Goal: Task Accomplishment & Management: Manage account settings

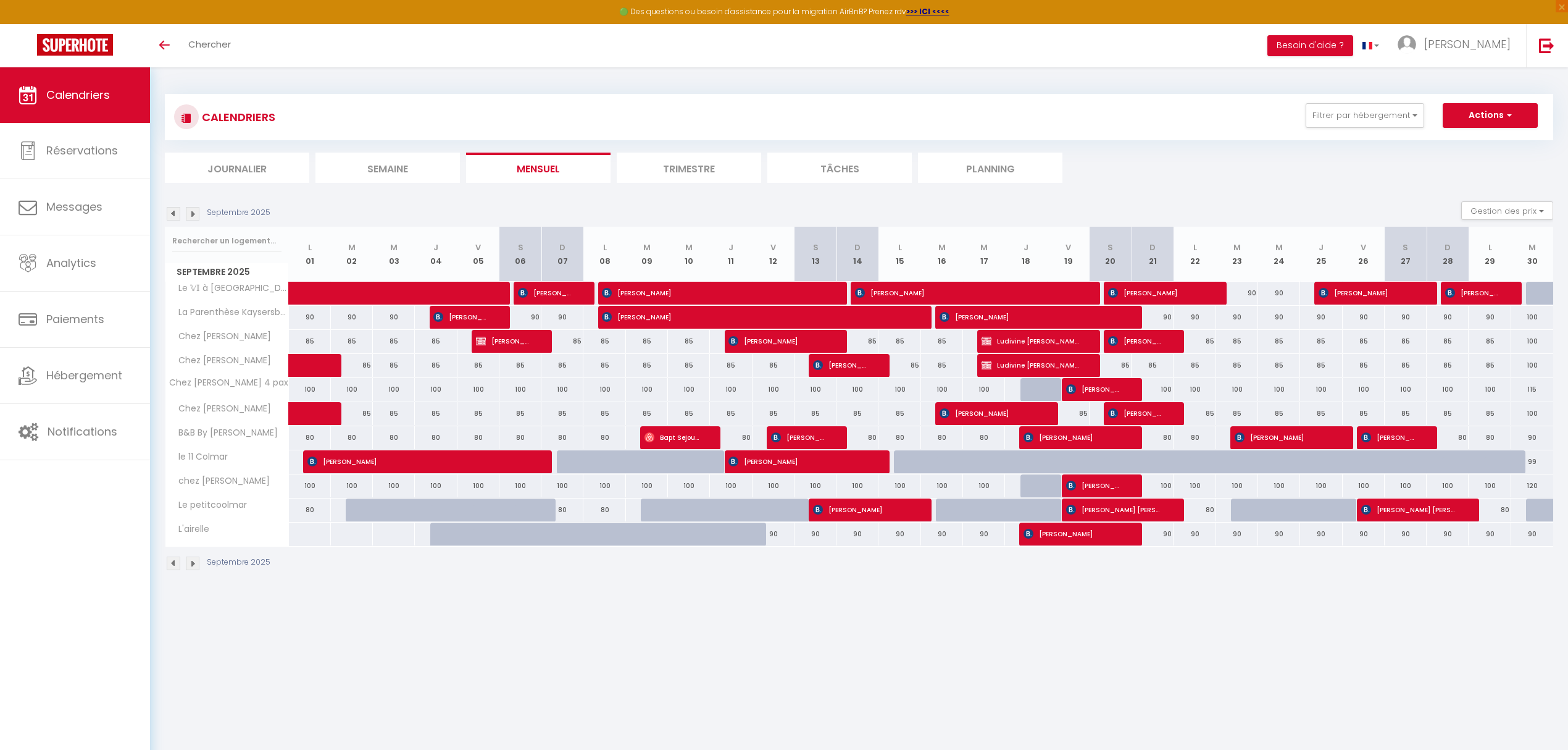
click at [178, 211] on img at bounding box center [174, 214] width 14 height 14
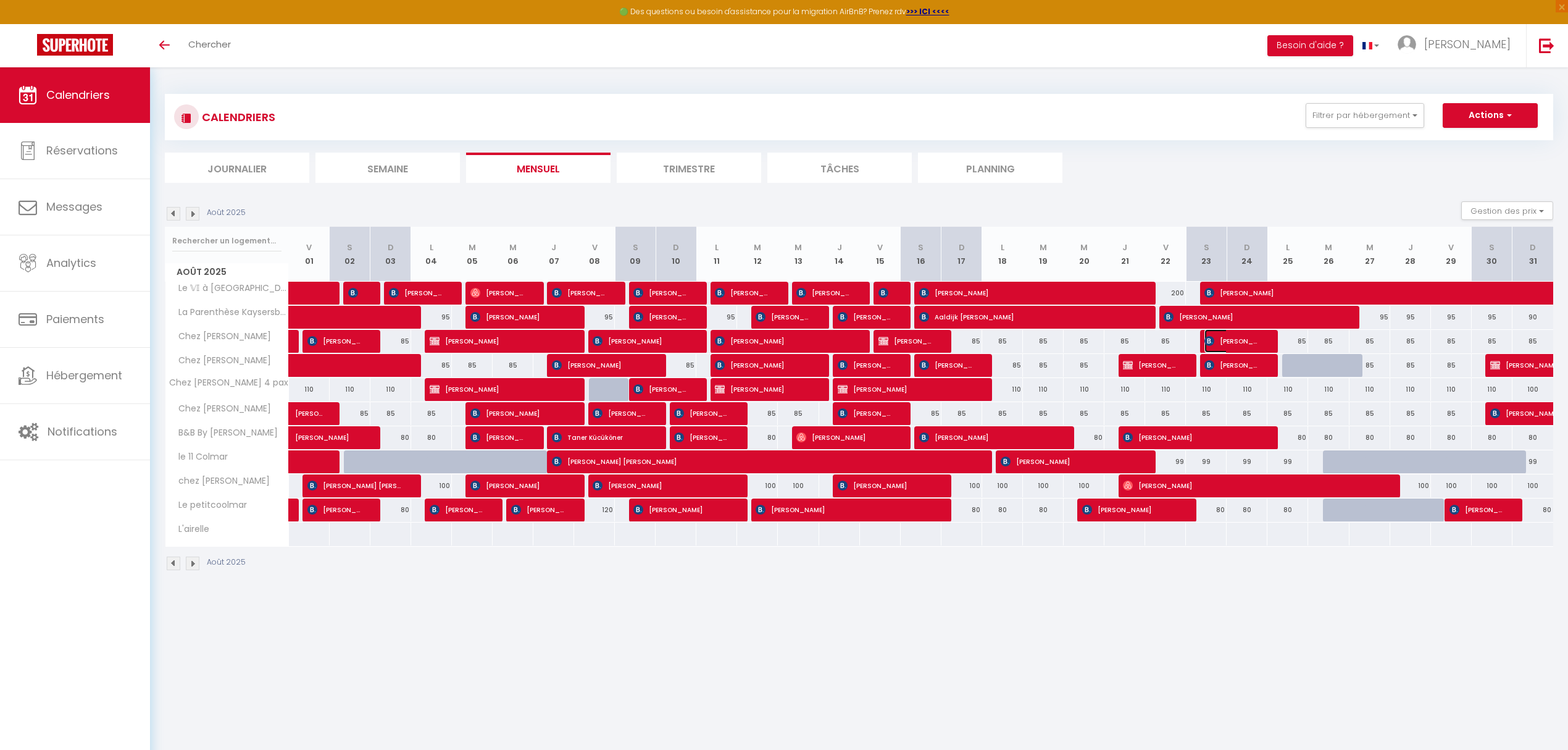
click at [1226, 341] on span "Jan De Waard" at bounding box center [1231, 341] width 54 height 24
select select "OK"
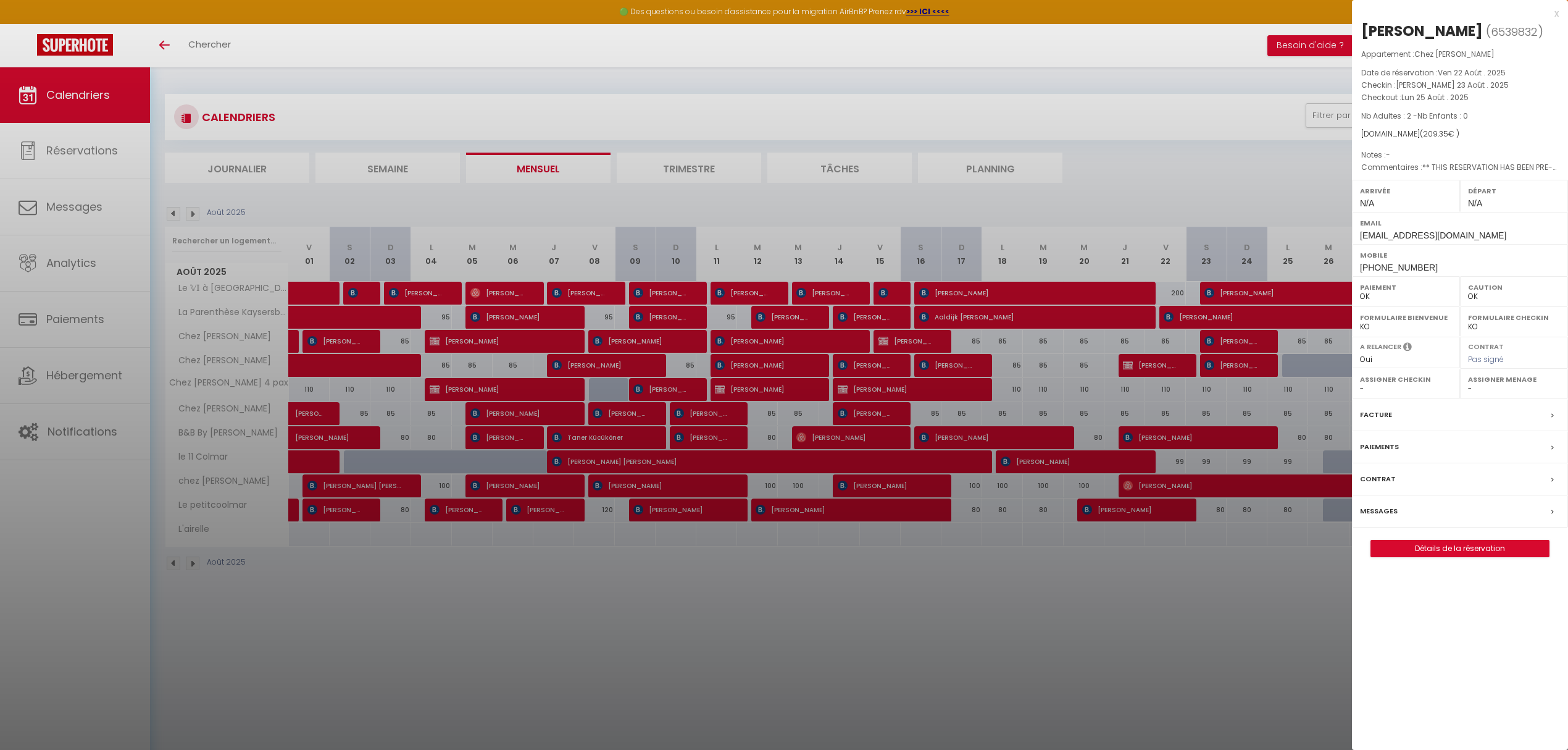
click at [1379, 512] on label "Messages" at bounding box center [1379, 511] width 37 height 13
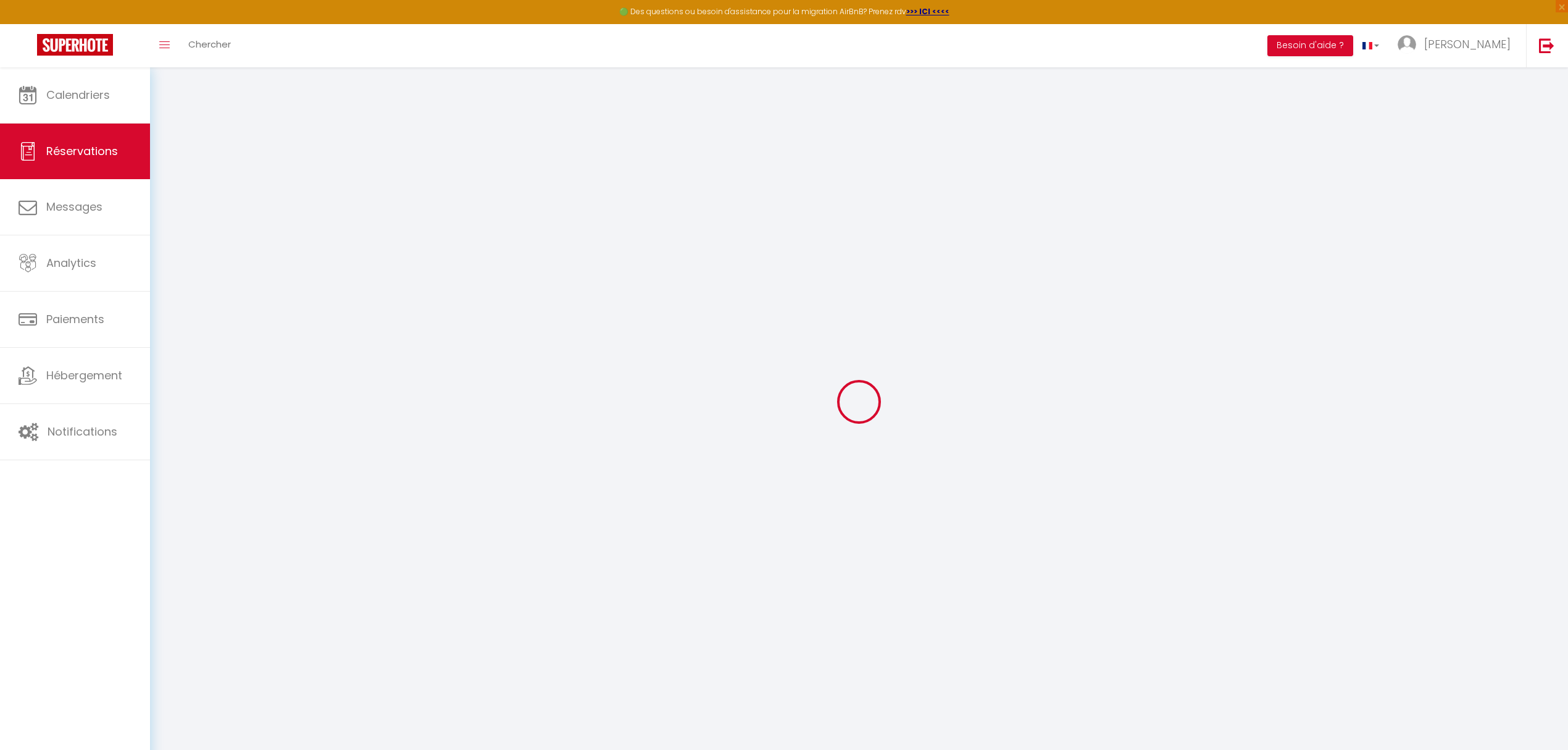
select select
checkbox input "false"
type textarea "** THIS RESERVATION HAS BEEN PRE-PAID ** BOOKING NOTE : Payment charge is EUR 2…"
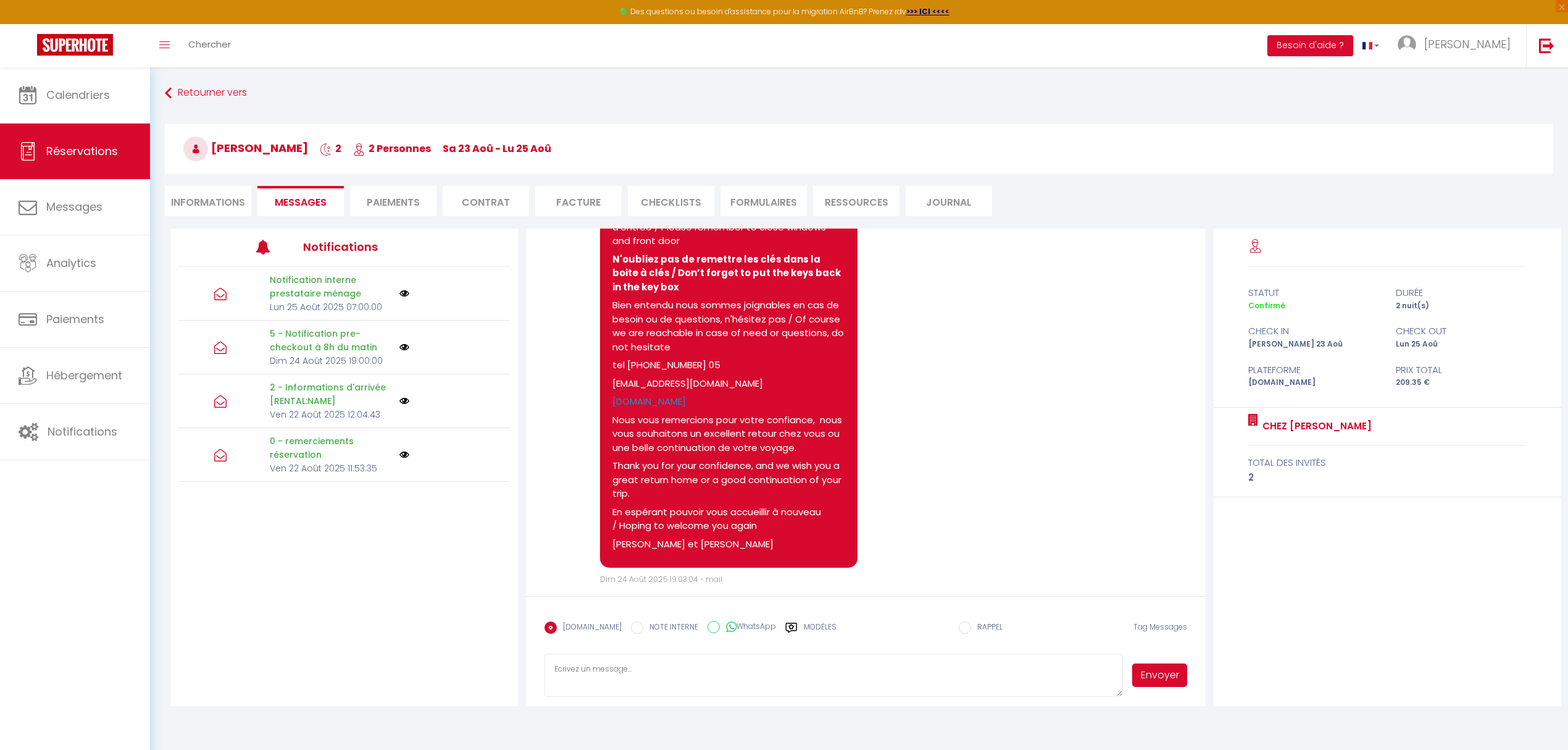
scroll to position [1843, 0]
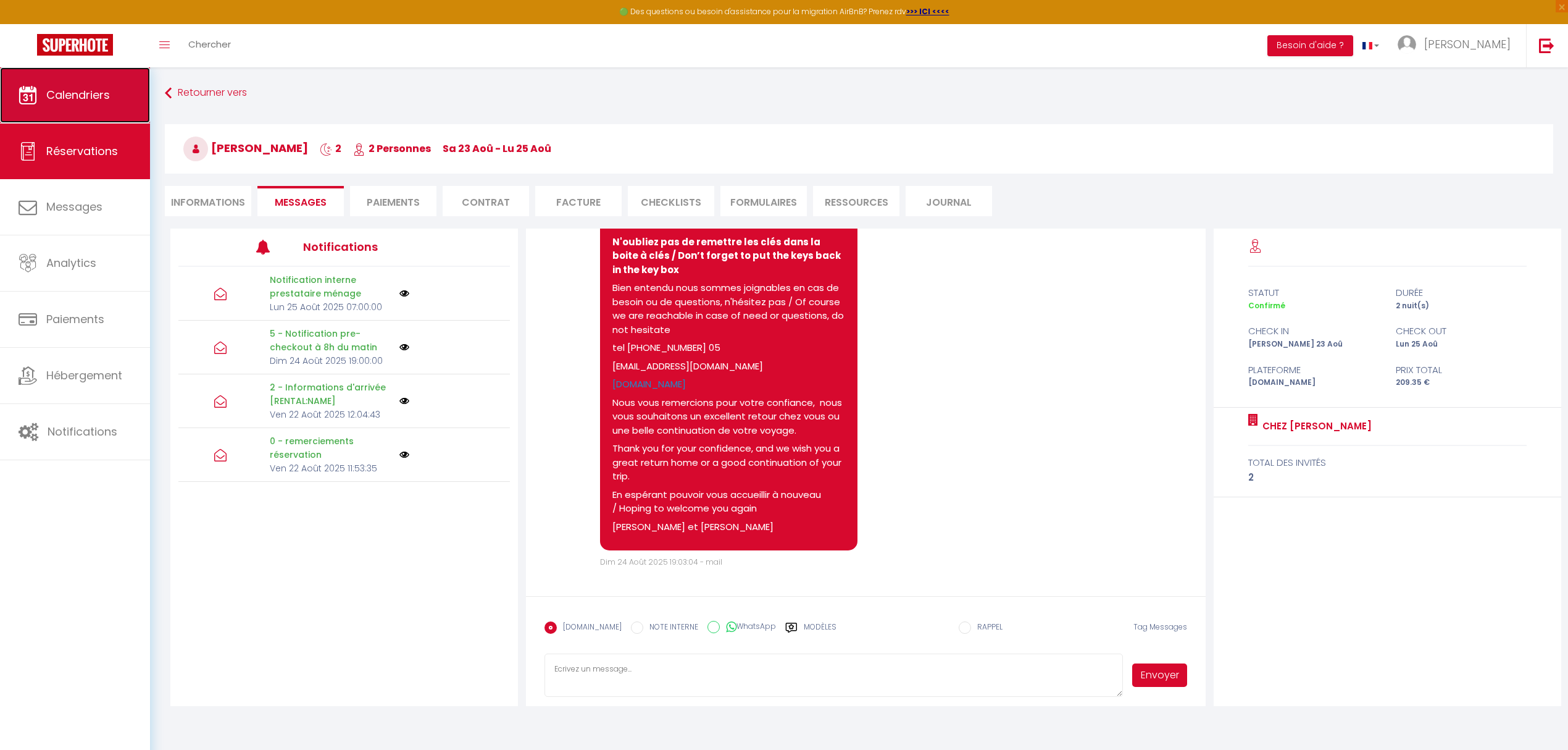
click at [99, 101] on span "Calendriers" at bounding box center [79, 94] width 64 height 16
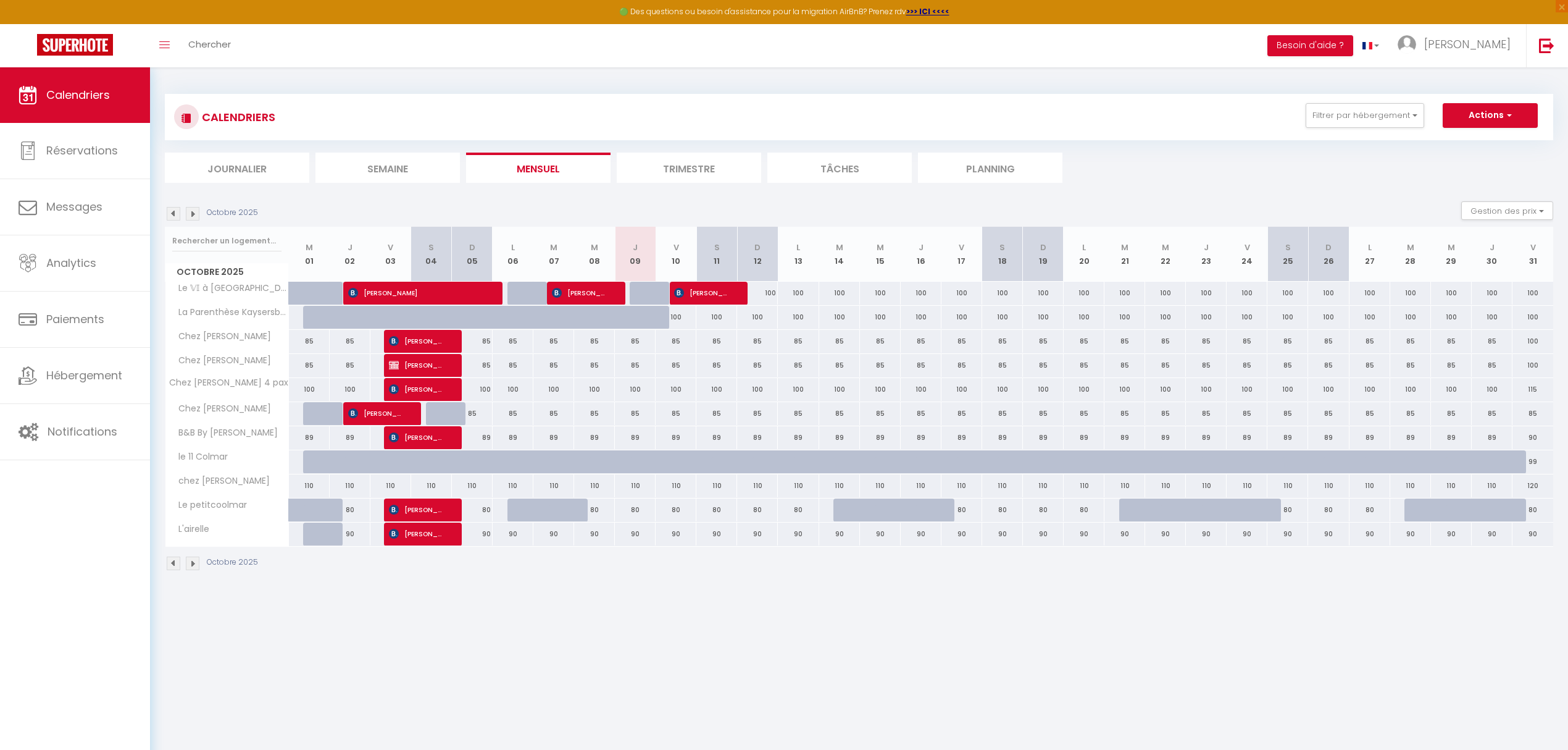
click at [174, 218] on img at bounding box center [174, 214] width 14 height 14
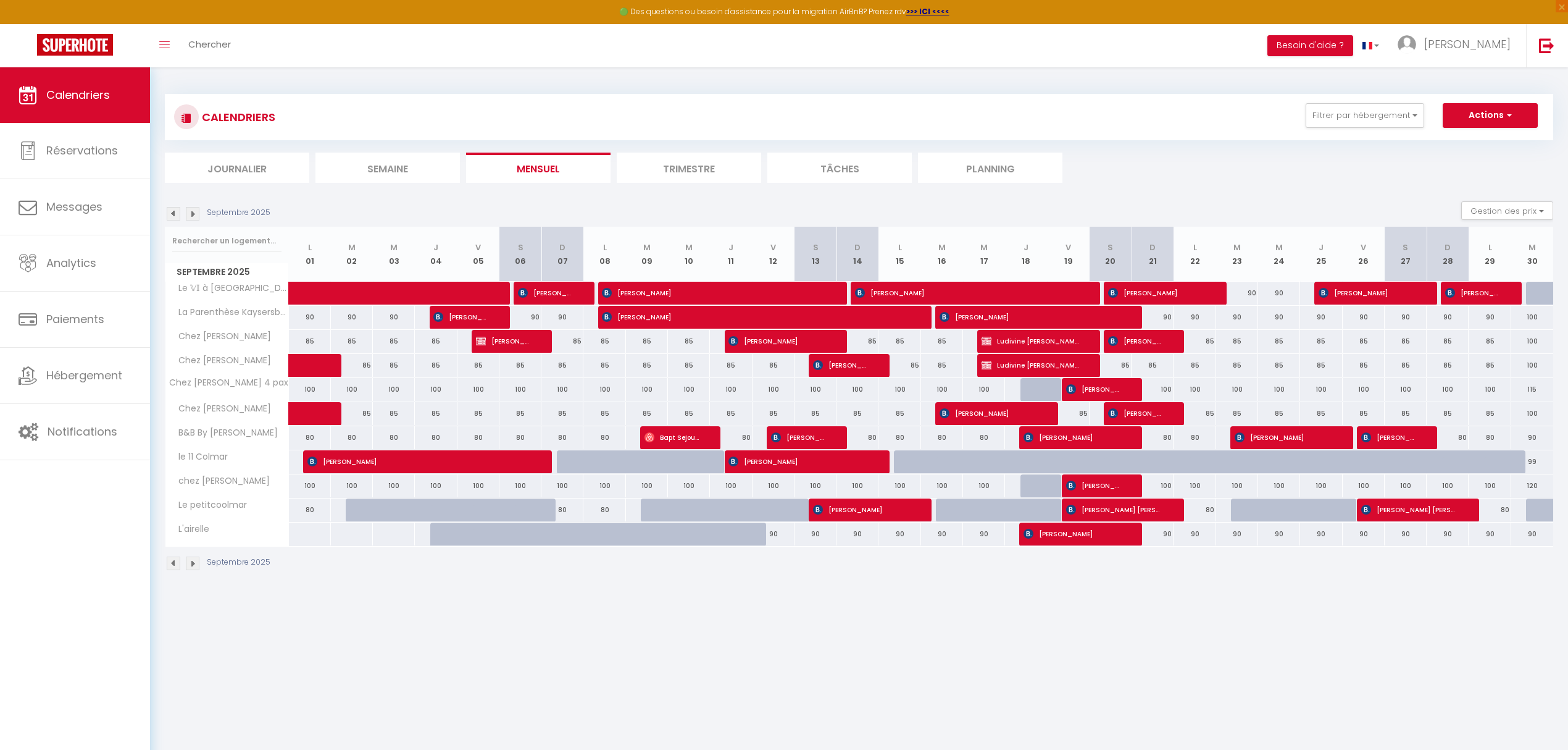
click at [174, 218] on img at bounding box center [174, 214] width 14 height 14
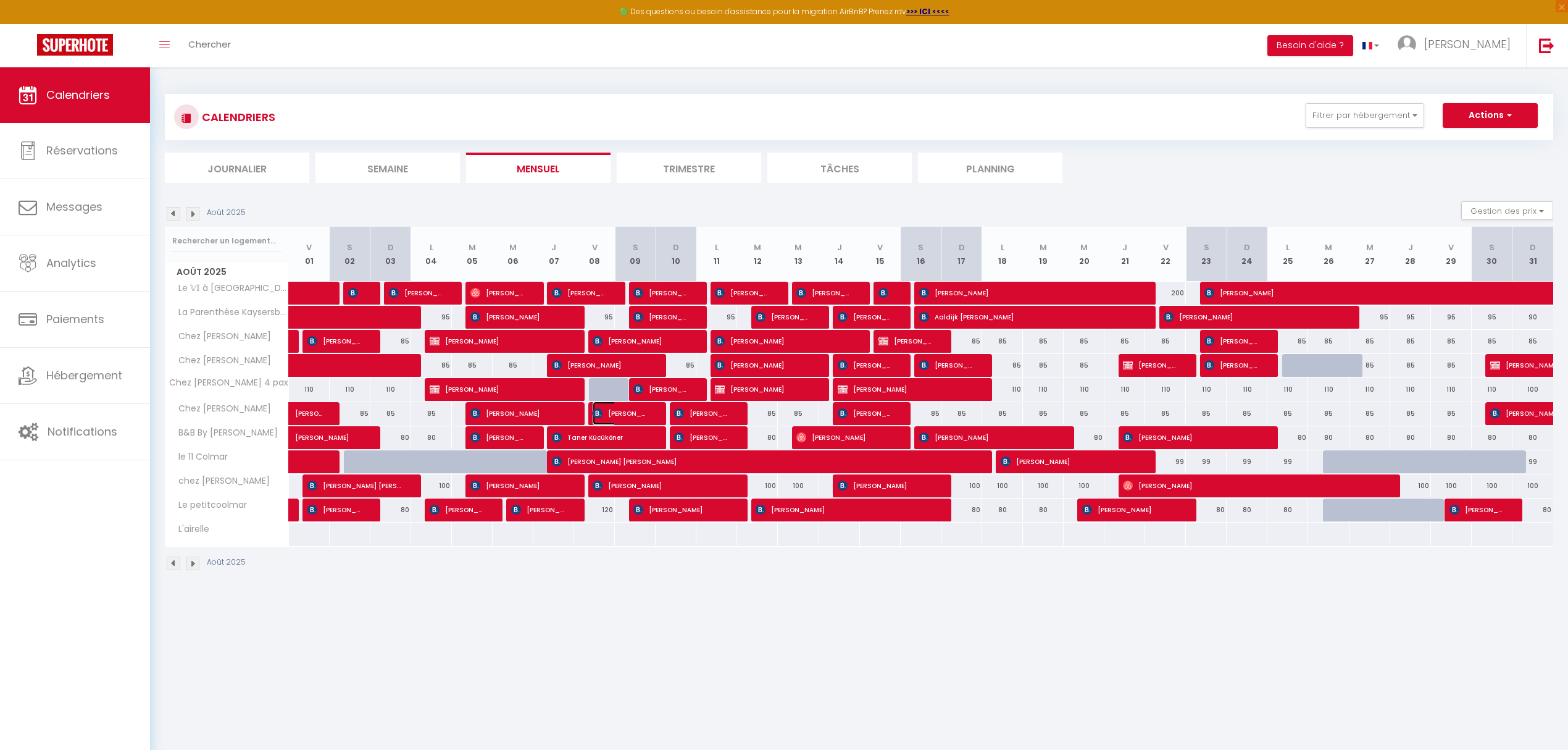
click at [642, 413] on span "Carina Bertges" at bounding box center [619, 413] width 54 height 24
select select "OK"
select select "KO"
select select "0"
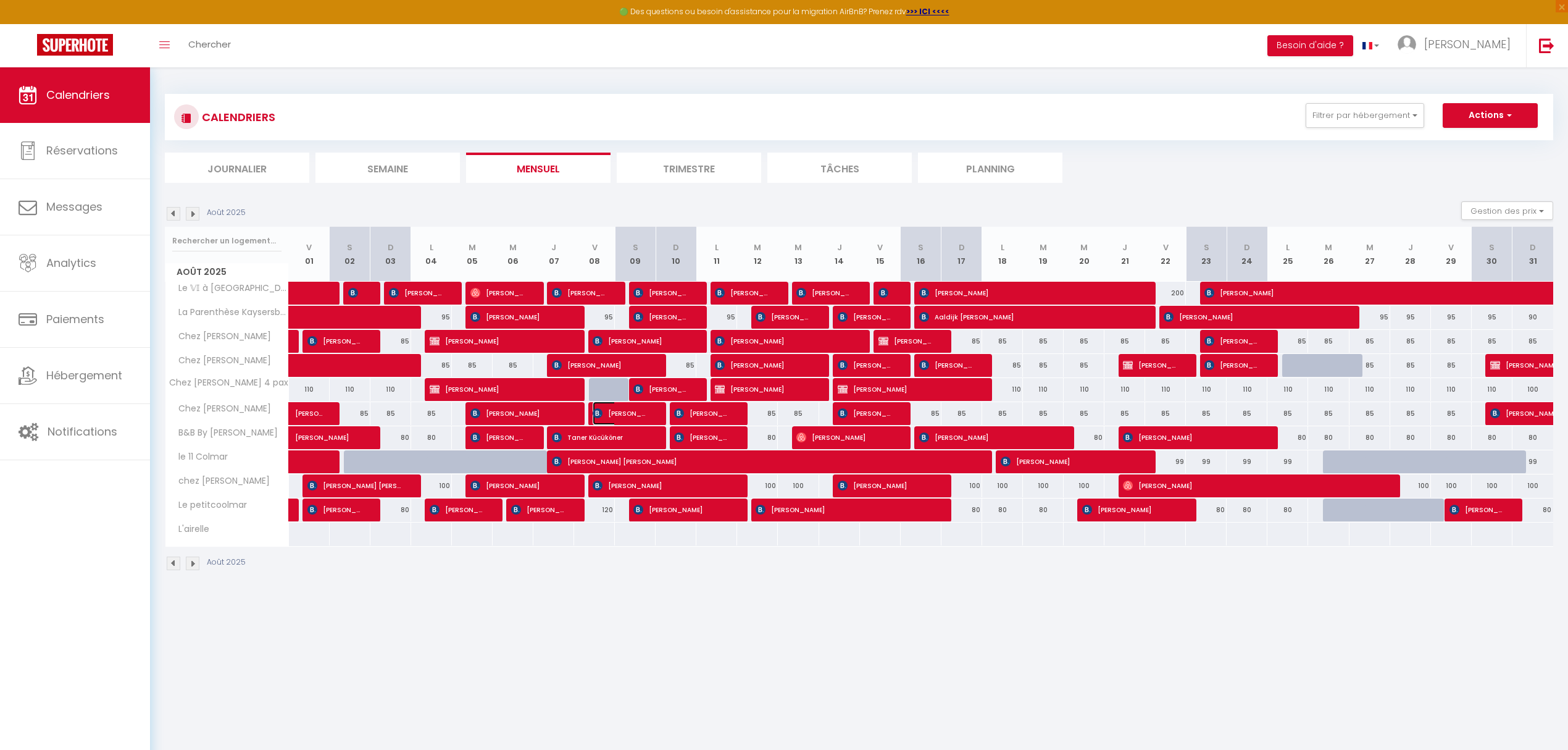
select select "1"
select select
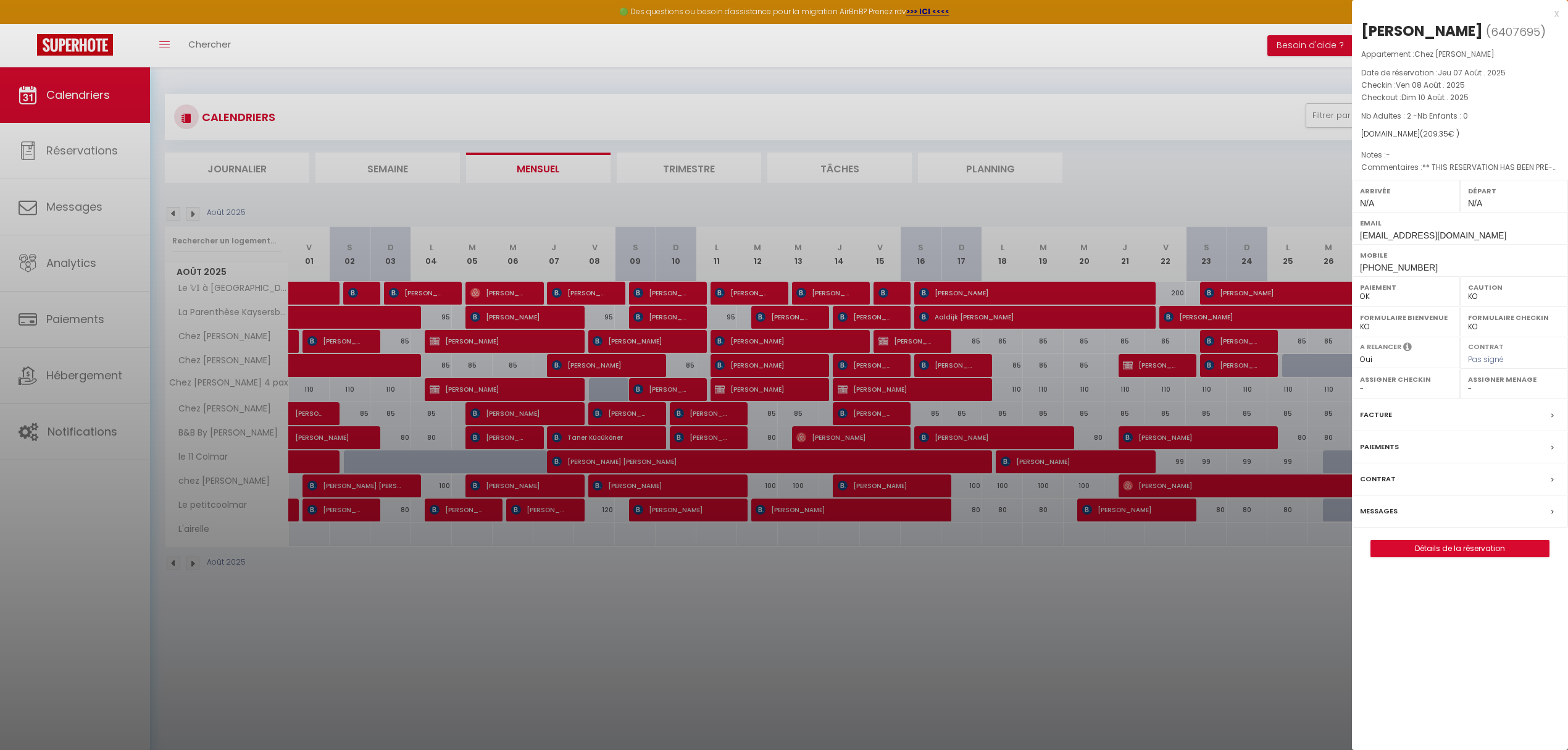
click at [1389, 516] on label "Messages" at bounding box center [1379, 511] width 37 height 13
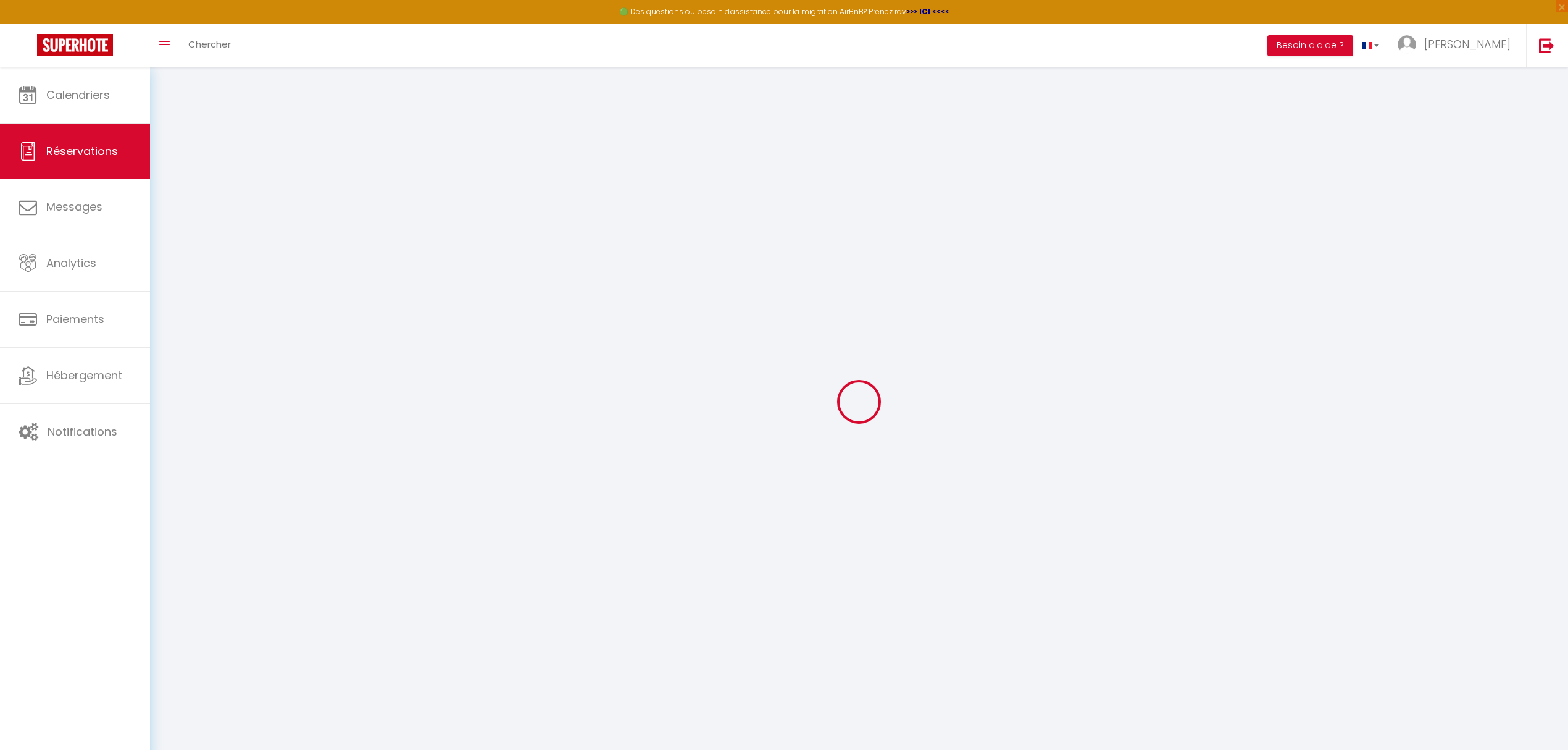
select select
checkbox input "false"
select select
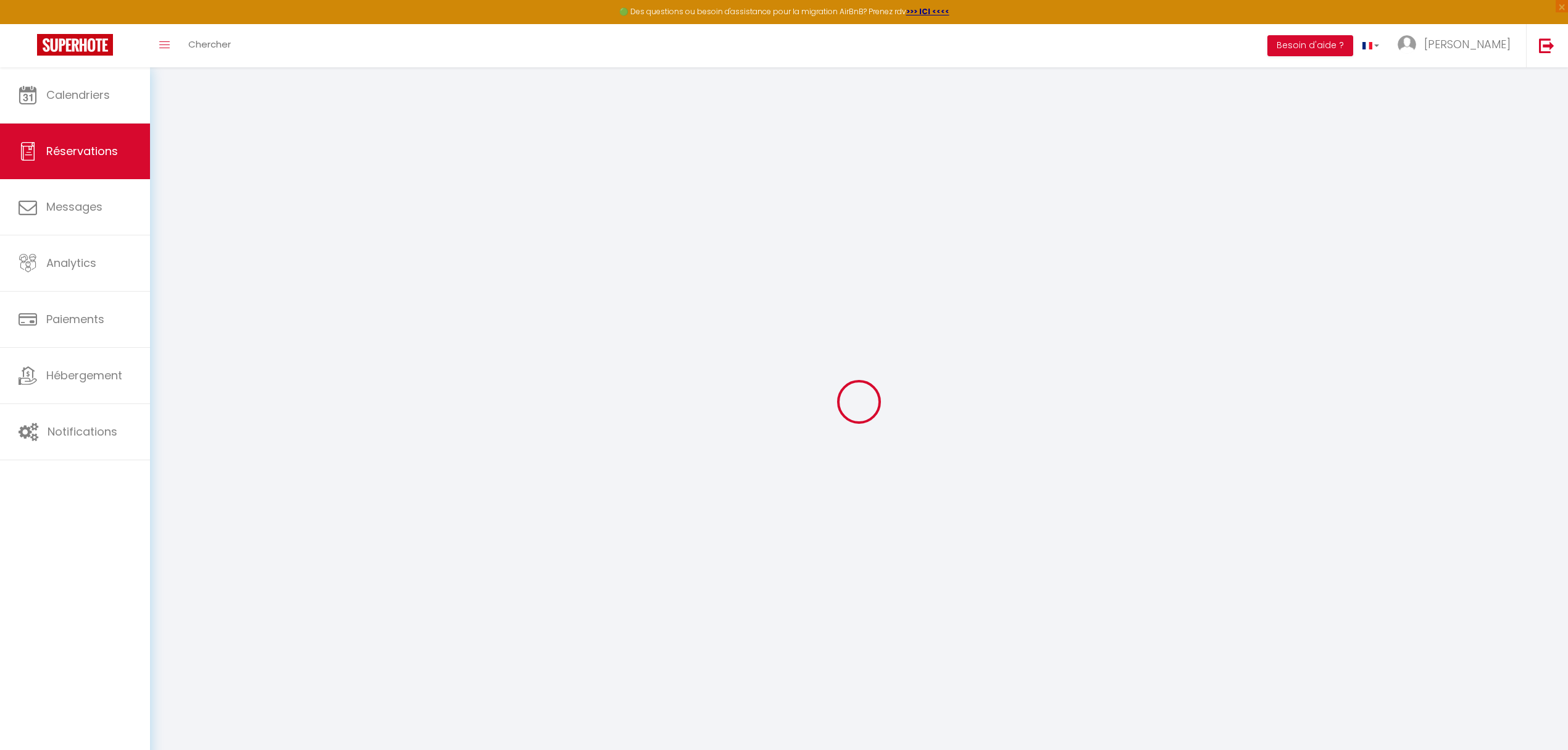
checkbox input "false"
type textarea "** THIS RESERVATION HAS BEEN PRE-PAID ** BOOKING NOTE : Payment charge is EUR 2…"
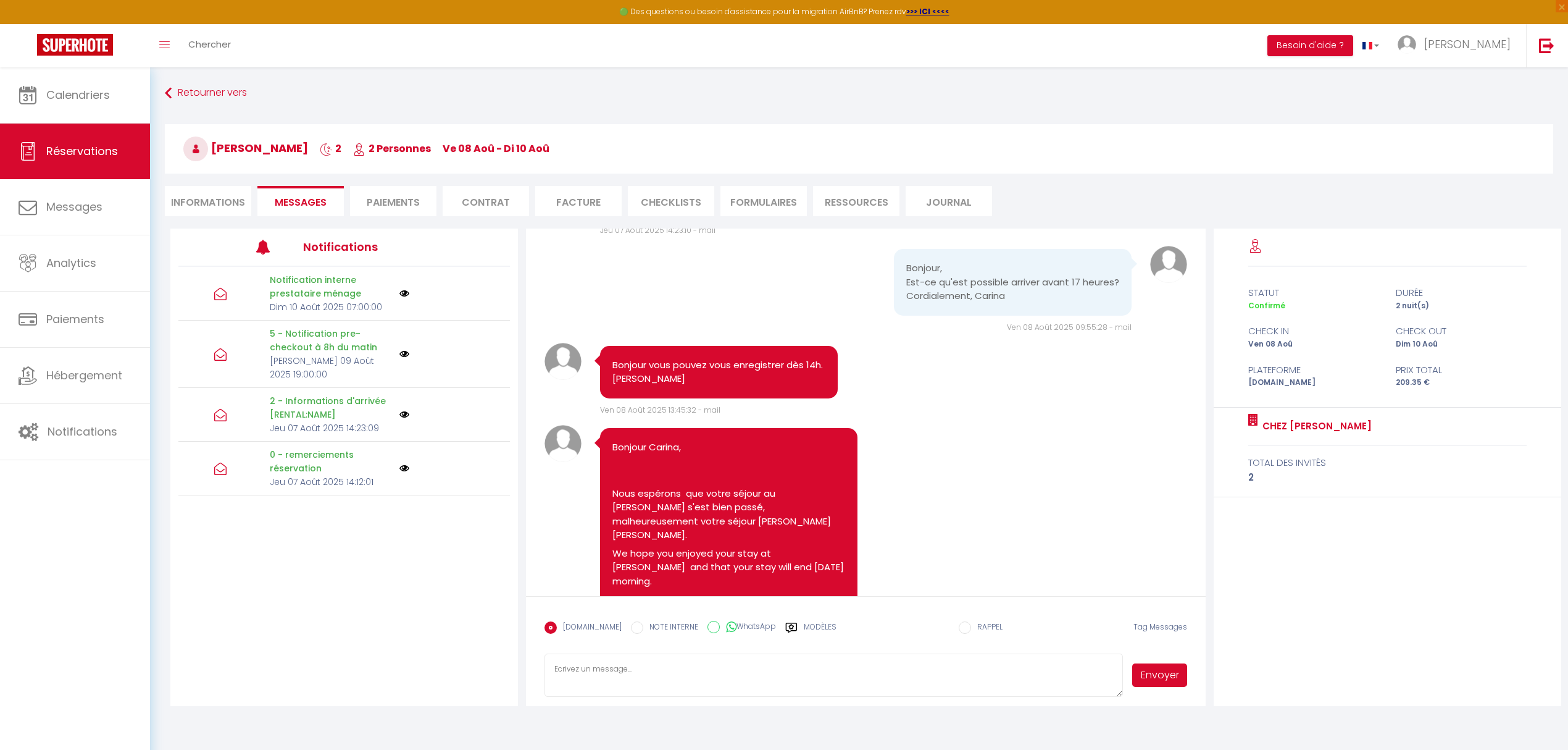
scroll to position [1265, 0]
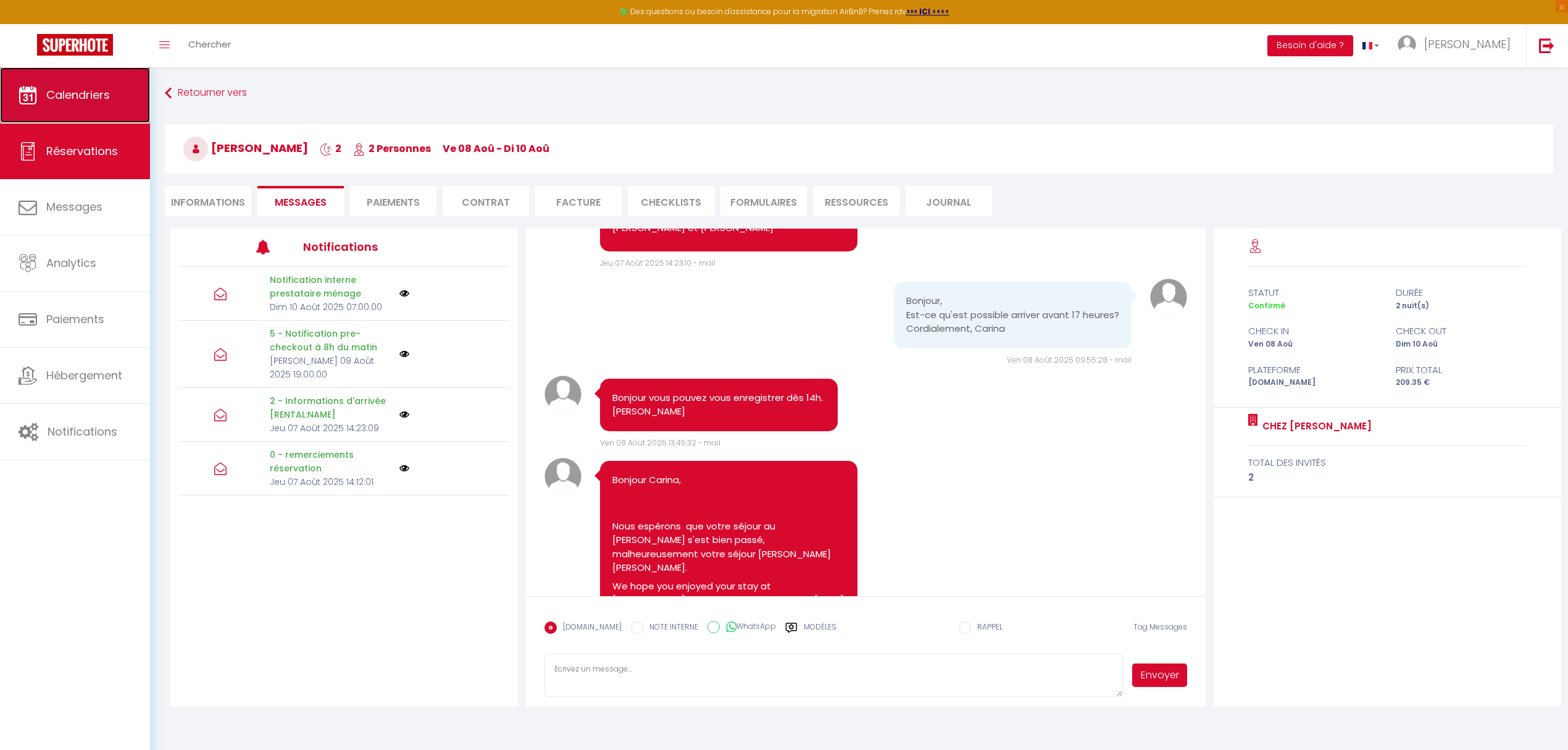
click at [58, 100] on span "Calendriers" at bounding box center [79, 94] width 64 height 16
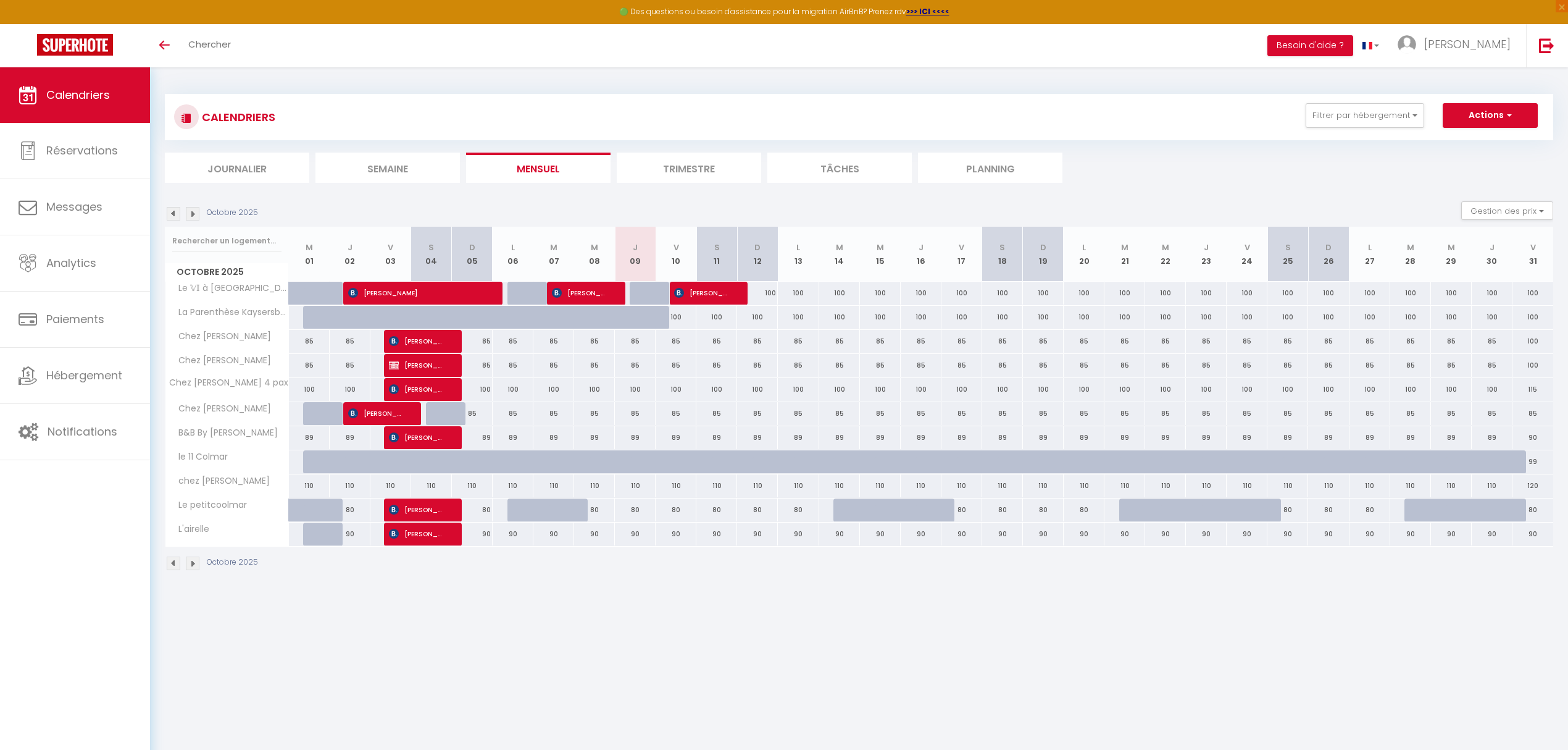
click at [191, 218] on img at bounding box center [193, 214] width 14 height 14
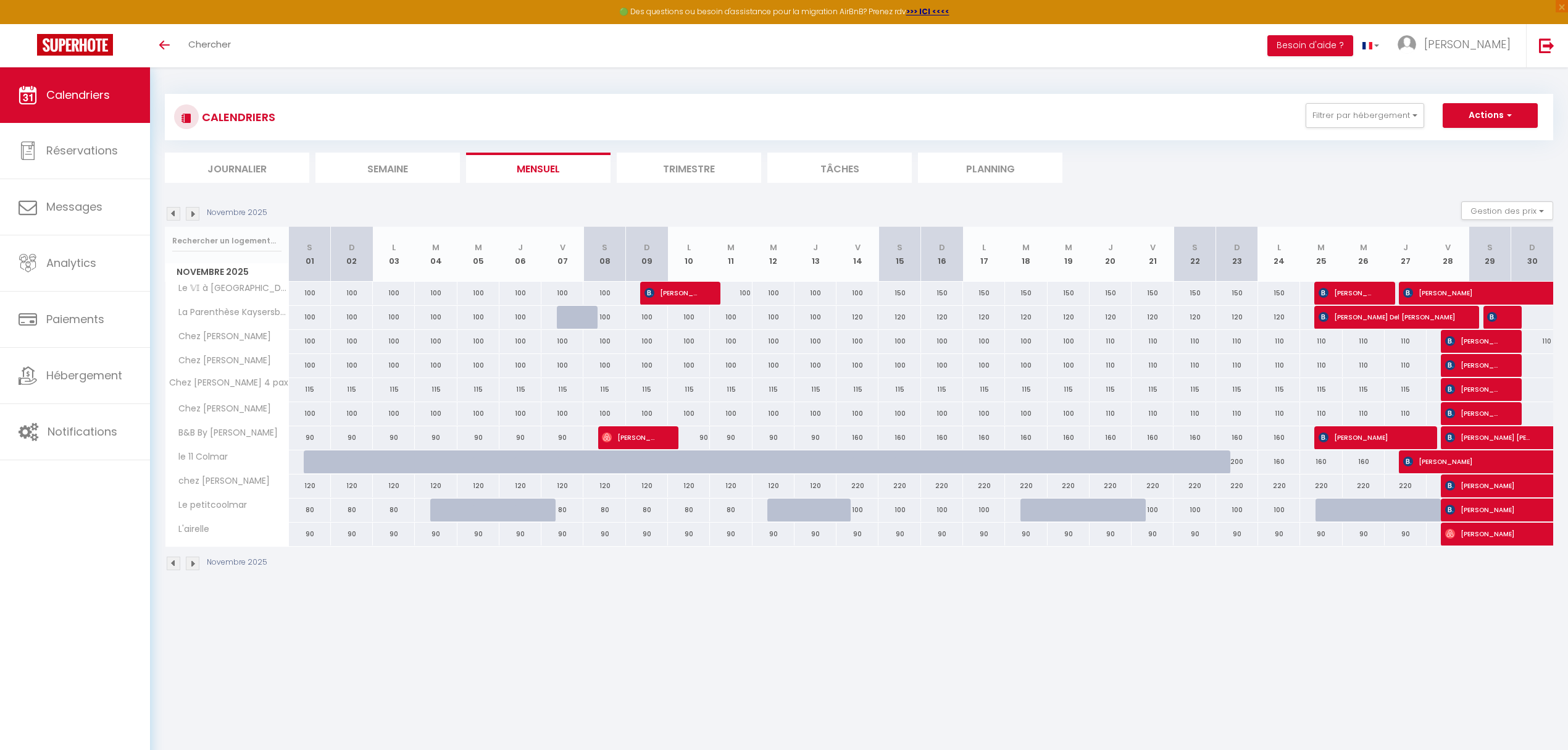
click at [191, 218] on img at bounding box center [193, 214] width 14 height 14
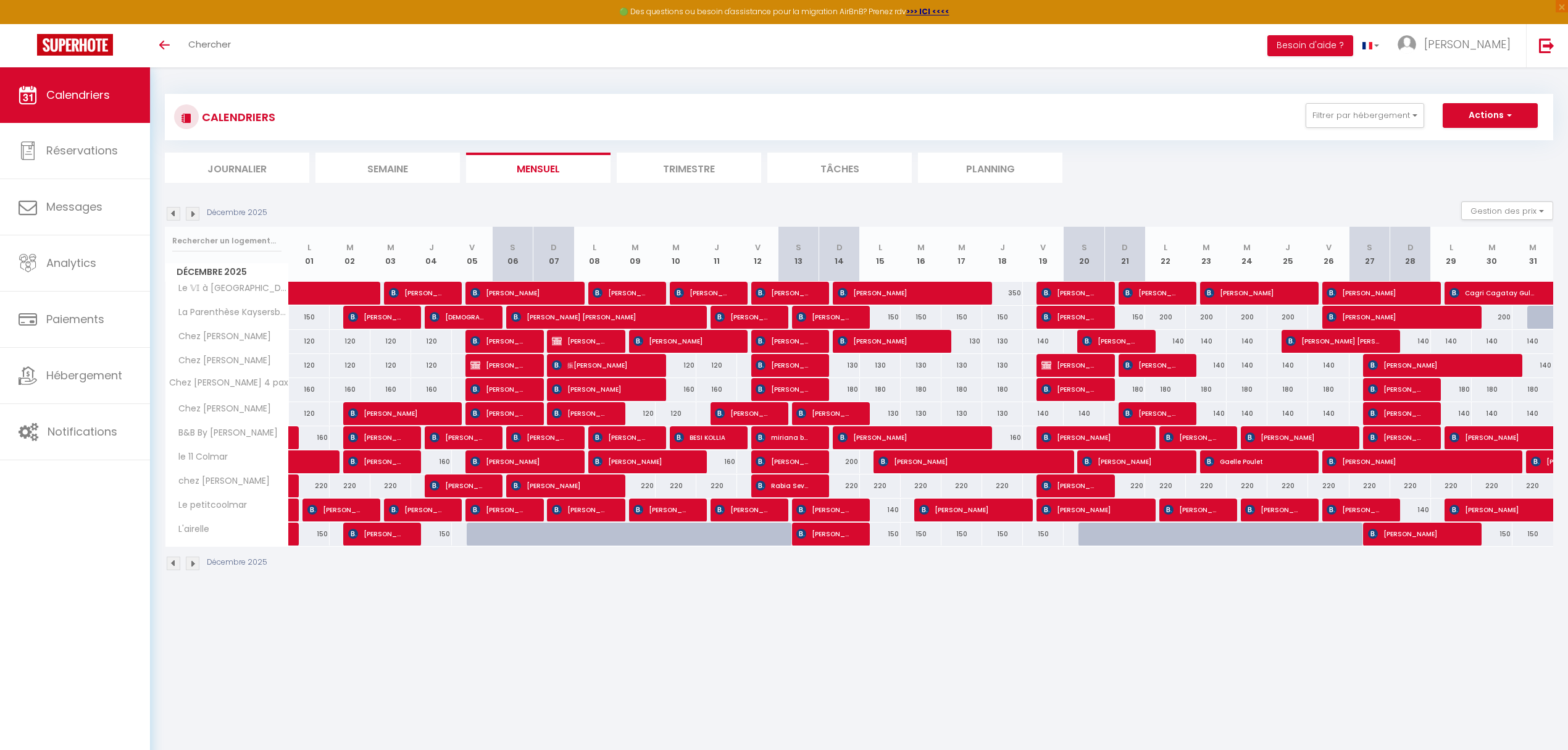
click at [174, 213] on img at bounding box center [174, 214] width 14 height 14
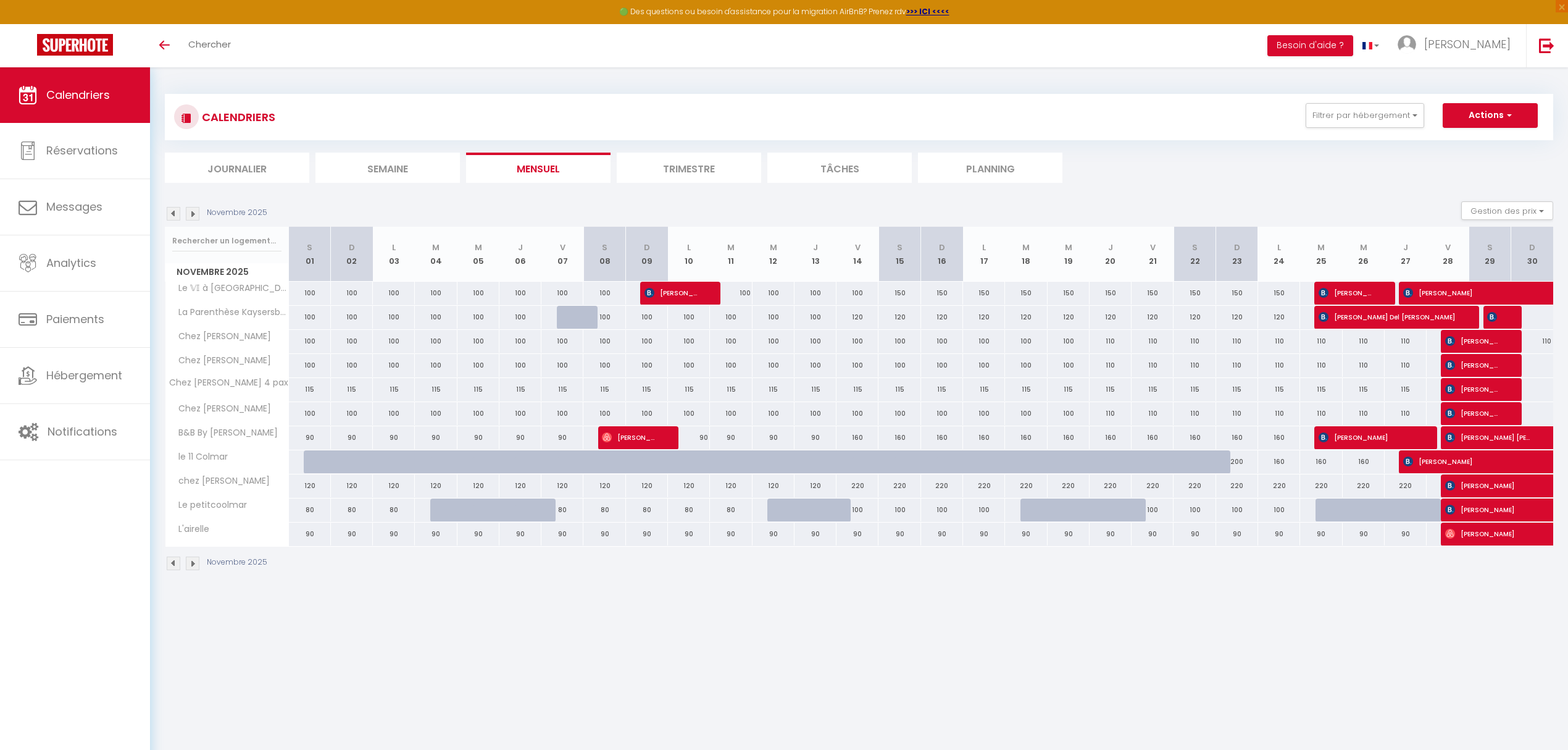
click at [174, 213] on img at bounding box center [174, 214] width 14 height 14
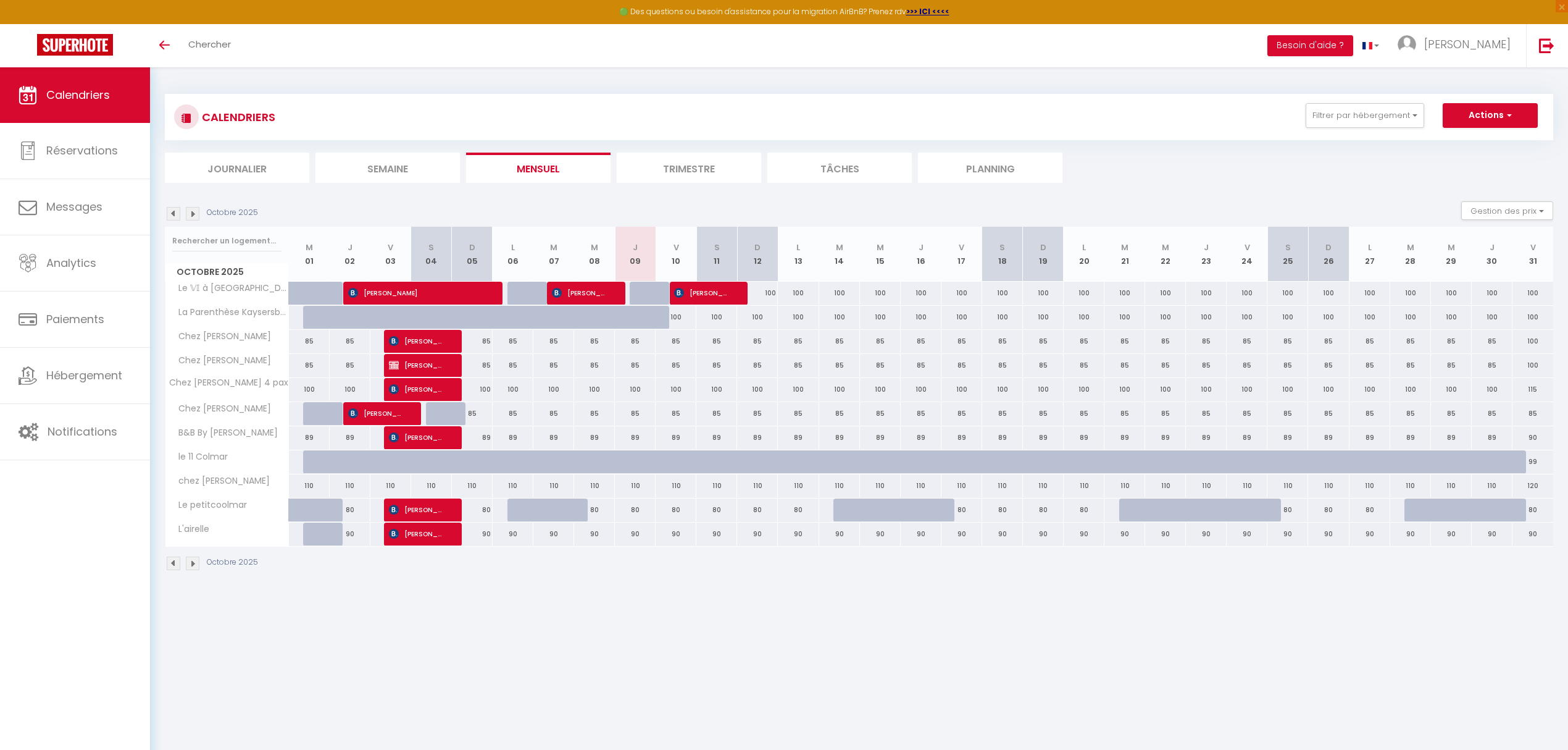
click at [193, 217] on img at bounding box center [193, 214] width 14 height 14
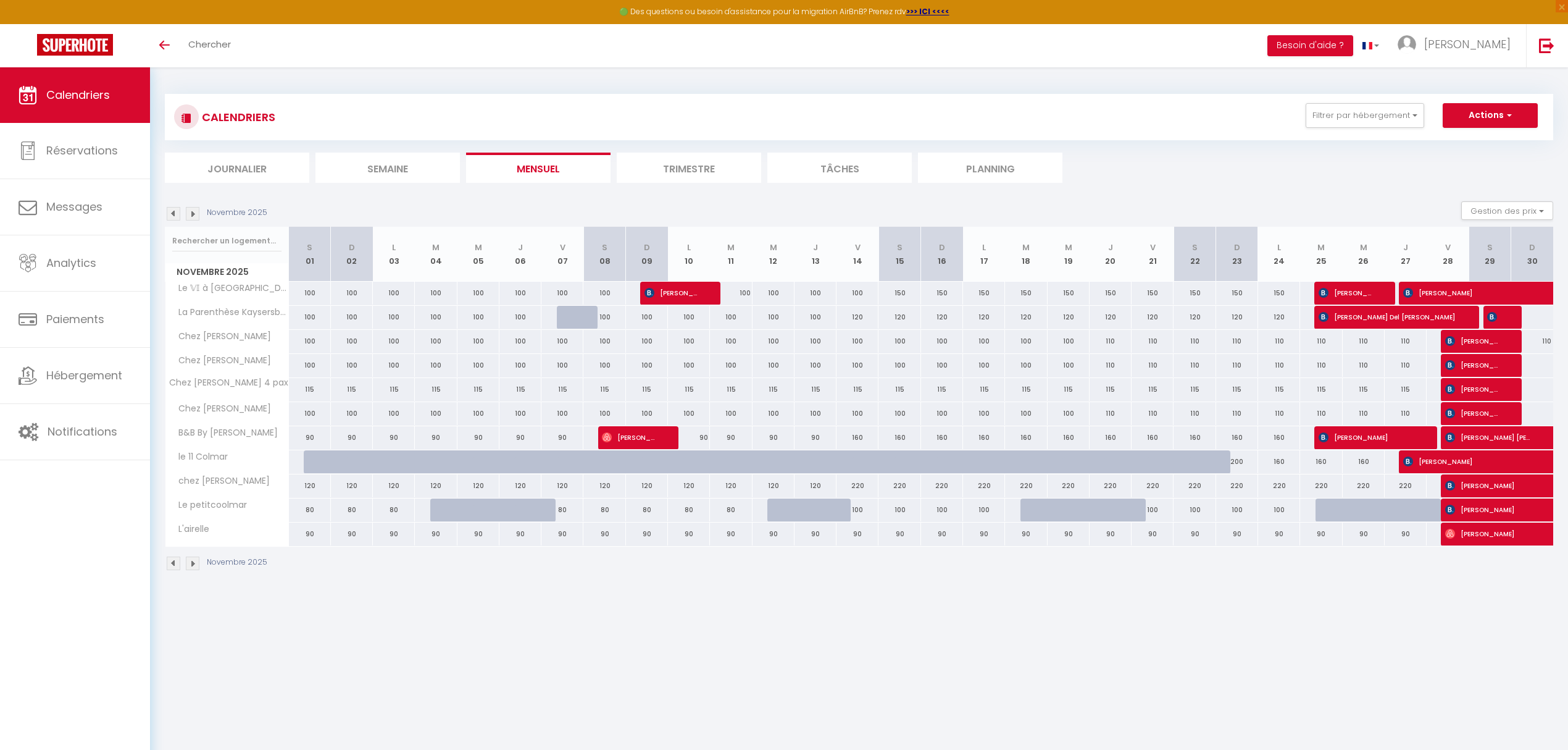
click at [193, 217] on img at bounding box center [193, 214] width 14 height 14
